Goal: Information Seeking & Learning: Learn about a topic

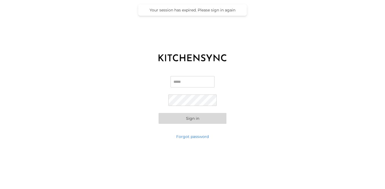
type input "**********"
click at [185, 116] on button "Sign in" at bounding box center [193, 118] width 68 height 11
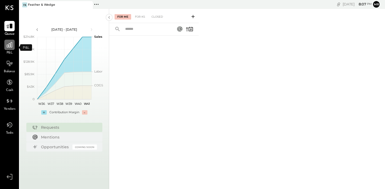
click at [12, 50] on div at bounding box center [9, 45] width 10 height 10
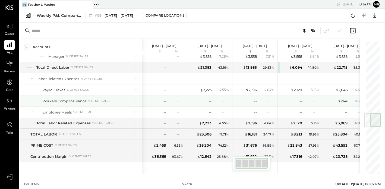
scroll to position [617, 0]
